Goal: Use online tool/utility: Utilize a website feature to perform a specific function

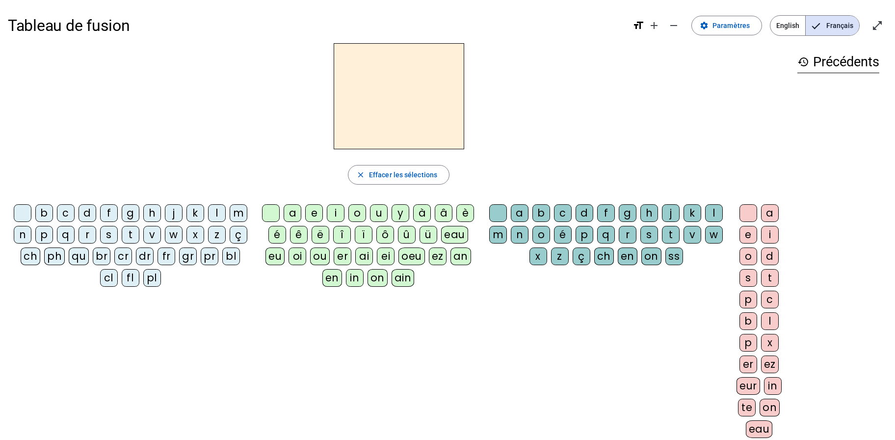
click at [33, 258] on div "ch" at bounding box center [31, 256] width 20 height 18
click at [297, 217] on div "a" at bounding box center [293, 213] width 18 height 18
click at [316, 213] on div "e" at bounding box center [314, 213] width 18 height 18
click at [337, 212] on div "i" at bounding box center [336, 213] width 18 height 18
click at [357, 215] on div "o" at bounding box center [358, 213] width 18 height 18
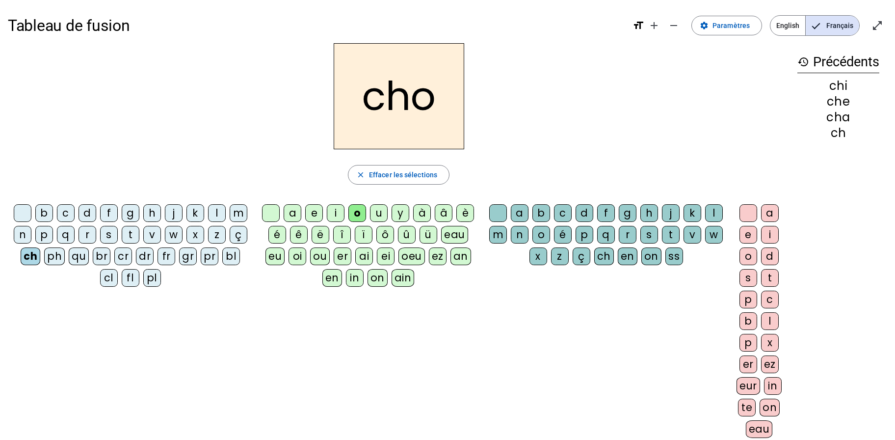
click at [377, 216] on div "u" at bounding box center [379, 213] width 18 height 18
click at [236, 215] on div "m" at bounding box center [239, 213] width 18 height 18
click at [147, 236] on div "v" at bounding box center [152, 235] width 18 height 18
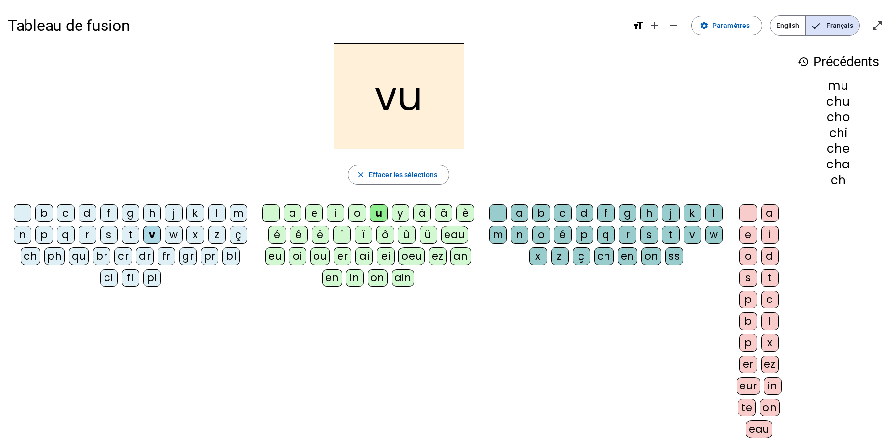
click at [128, 237] on div "t" at bounding box center [131, 235] width 18 height 18
click at [107, 236] on div "s" at bounding box center [109, 235] width 18 height 18
click at [43, 235] on div "p" at bounding box center [44, 235] width 18 height 18
click at [295, 214] on div "a" at bounding box center [293, 213] width 18 height 18
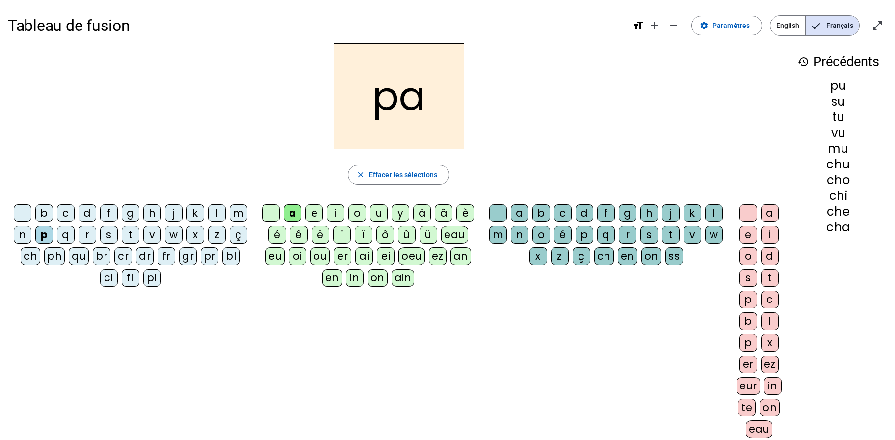
click at [336, 216] on div "i" at bounding box center [336, 213] width 18 height 18
click at [359, 215] on div "o" at bounding box center [358, 213] width 18 height 18
click at [45, 215] on div "b" at bounding box center [44, 213] width 18 height 18
click at [104, 436] on div "b c d f g h j k l m n p q r s t v w x z ç ch ph qu br cr dr fr gr pr bl cl fl p…" at bounding box center [399, 333] width 782 height 267
click at [277, 238] on div "é" at bounding box center [278, 235] width 18 height 18
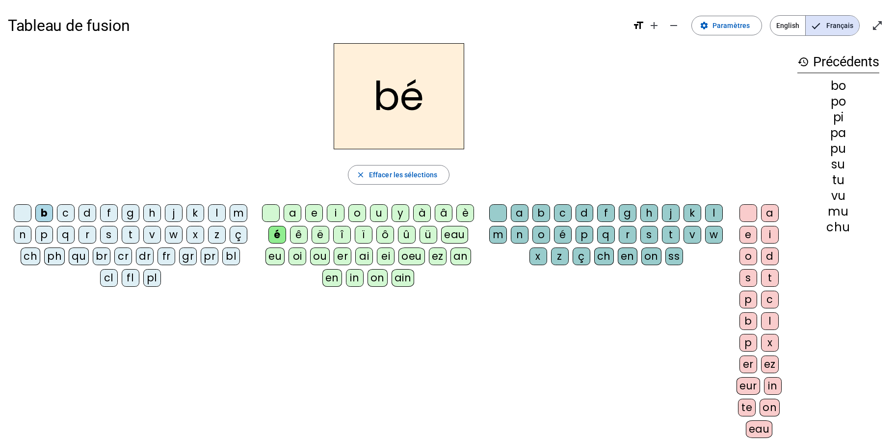
click at [543, 215] on div "b" at bounding box center [542, 213] width 18 height 18
click at [746, 257] on div "o" at bounding box center [749, 256] width 18 height 18
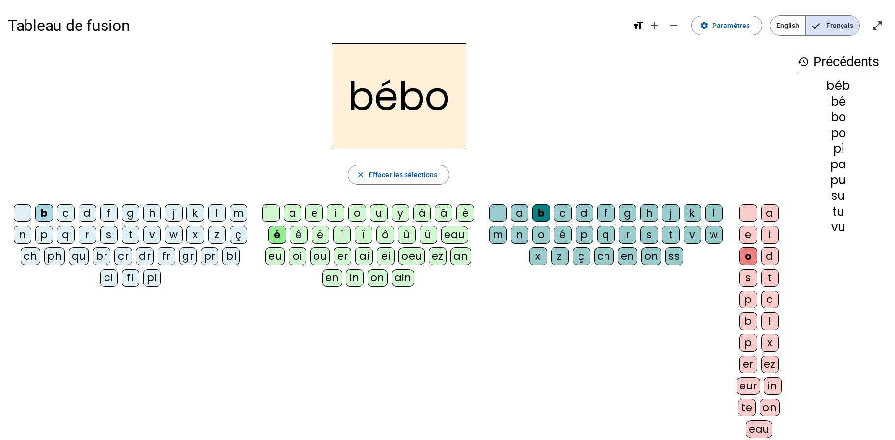
click at [152, 235] on div "v" at bounding box center [152, 235] width 18 height 18
click at [714, 212] on div "l" at bounding box center [714, 213] width 18 height 18
